Goal: Navigation & Orientation: Understand site structure

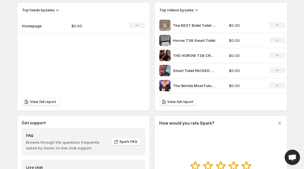
scroll to position [266, 0]
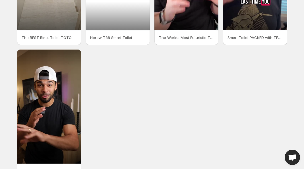
scroll to position [141, 0]
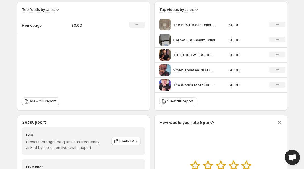
scroll to position [266, 0]
